Goal: Task Accomplishment & Management: Use online tool/utility

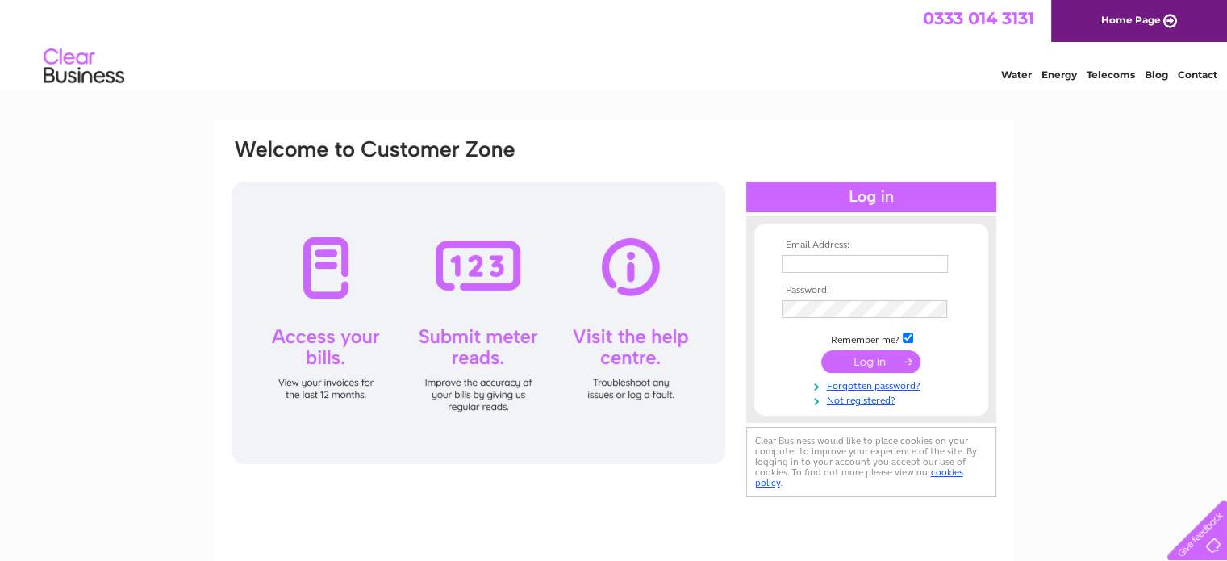
type input "[EMAIL_ADDRESS][DOMAIN_NAME]"
click at [860, 359] on input "submit" at bounding box center [870, 361] width 99 height 23
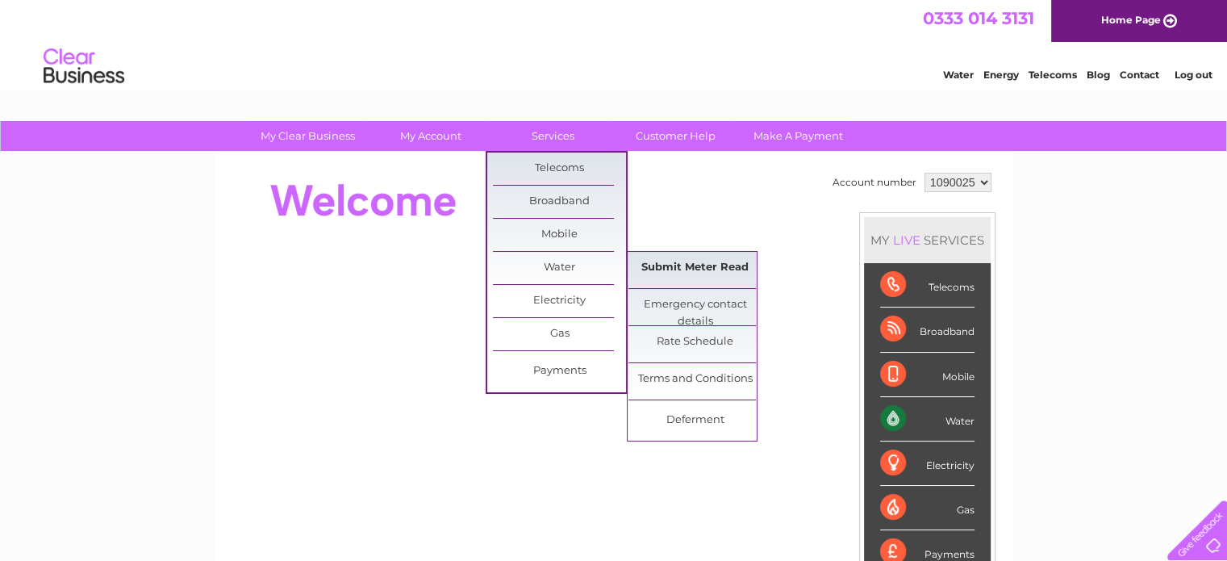
click at [675, 267] on link "Submit Meter Read" at bounding box center [695, 268] width 133 height 32
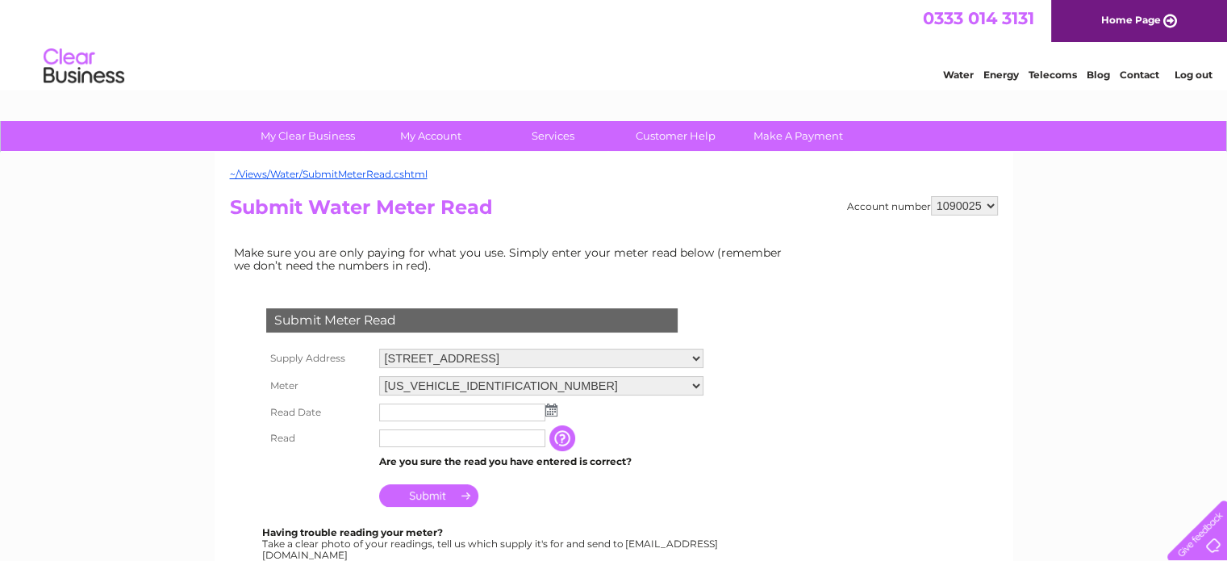
click at [410, 412] on input "text" at bounding box center [462, 412] width 166 height 18
click at [552, 409] on img at bounding box center [553, 410] width 12 height 13
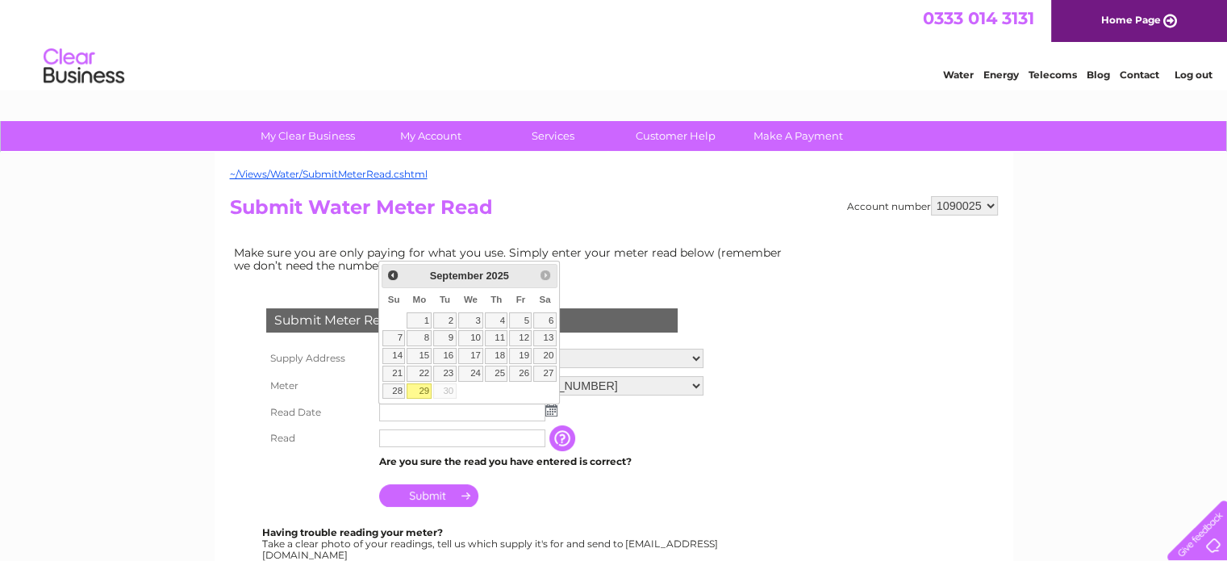
click at [424, 390] on link "29" at bounding box center [419, 391] width 25 height 16
type input "2025/09/29"
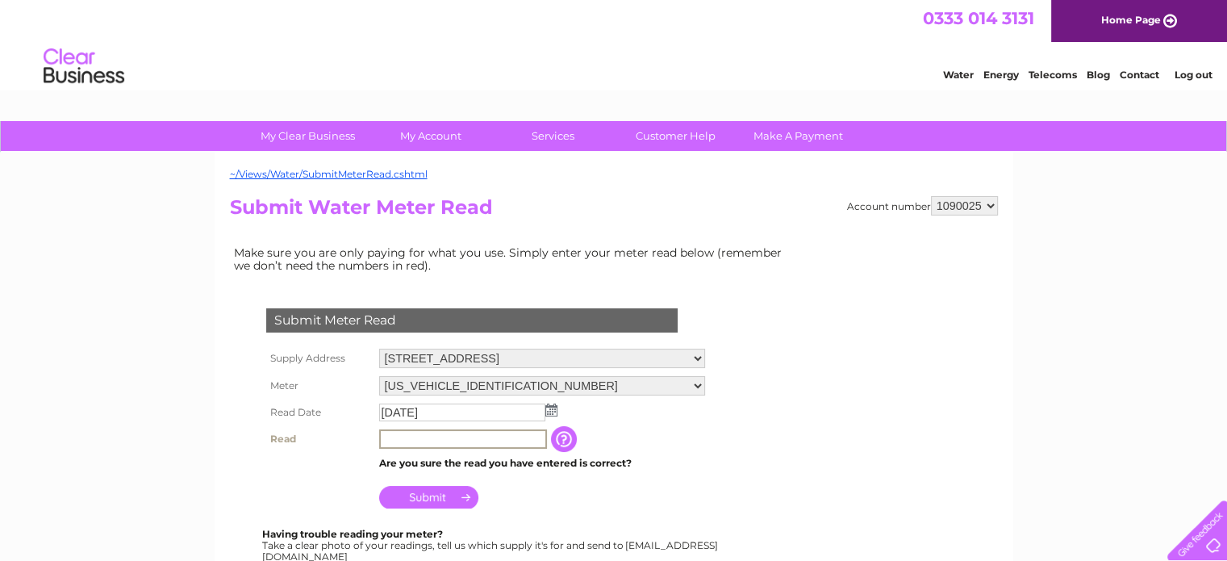
click at [402, 437] on input "text" at bounding box center [463, 438] width 168 height 19
type input "04761"
click at [432, 495] on input "Submit" at bounding box center [428, 497] width 99 height 23
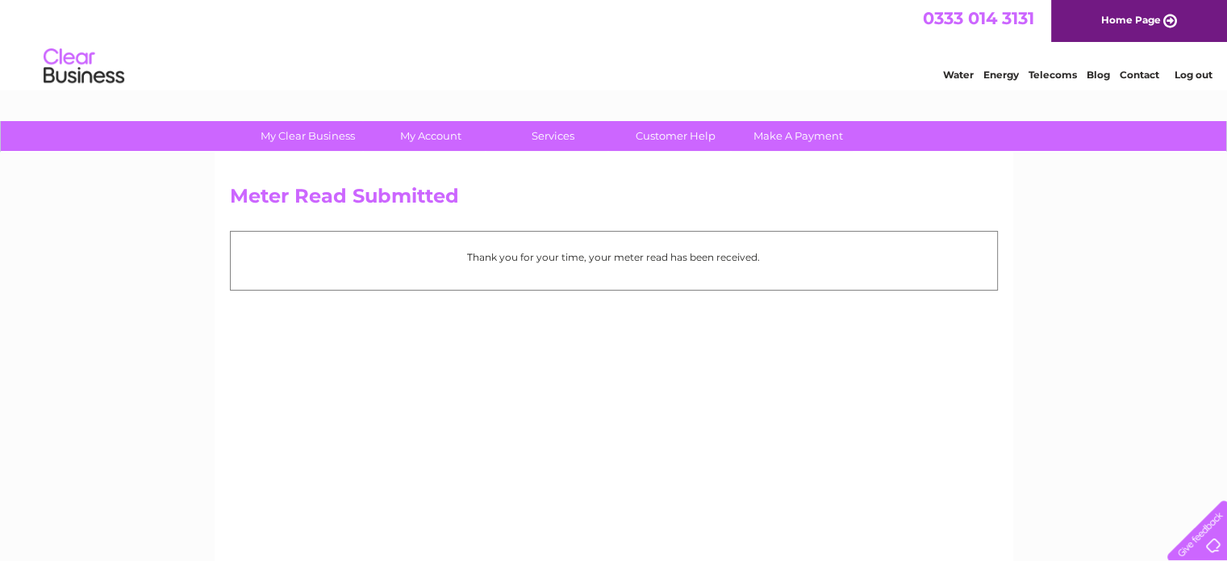
click at [1184, 73] on link "Log out" at bounding box center [1193, 75] width 38 height 12
